Goal: Check status: Check status

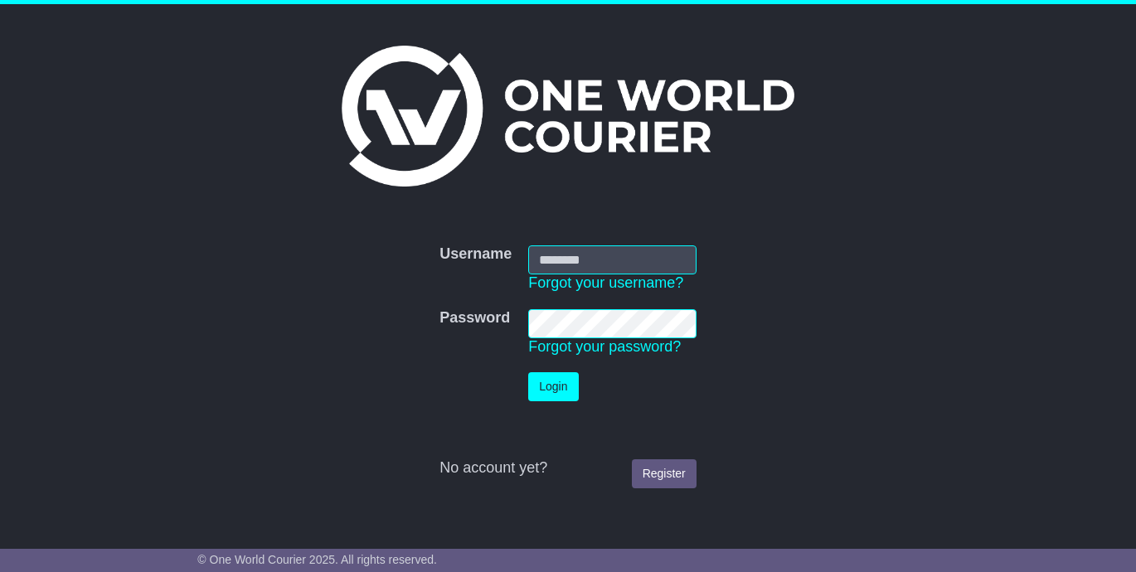
type input "**********"
click at [561, 394] on button "Login" at bounding box center [553, 386] width 50 height 29
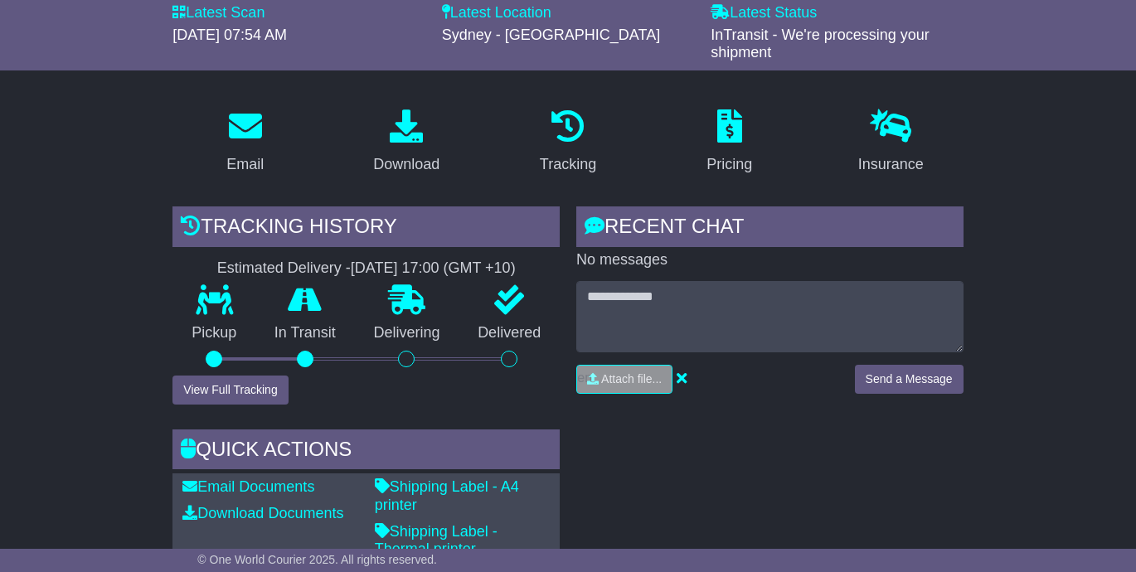
scroll to position [197, 0]
